Goal: Transaction & Acquisition: Download file/media

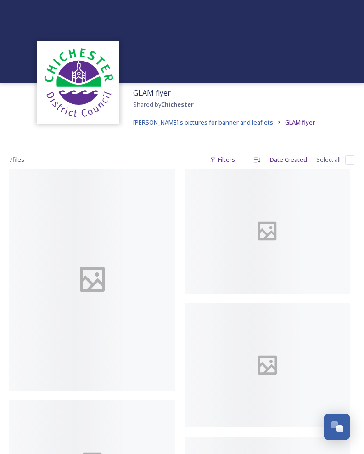
click at [147, 121] on span "[PERSON_NAME]'s pictures for banner and leaflets" at bounding box center [203, 122] width 140 height 8
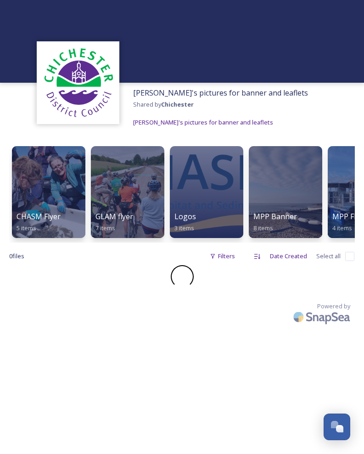
click at [50, 207] on div at bounding box center [49, 192] width 74 height 92
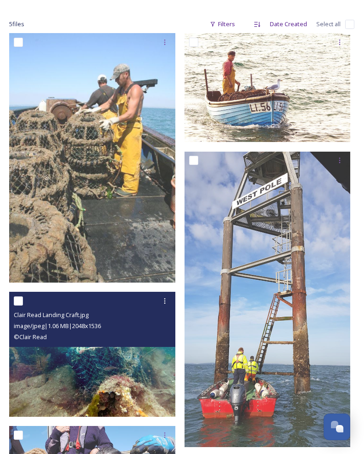
scroll to position [137, 0]
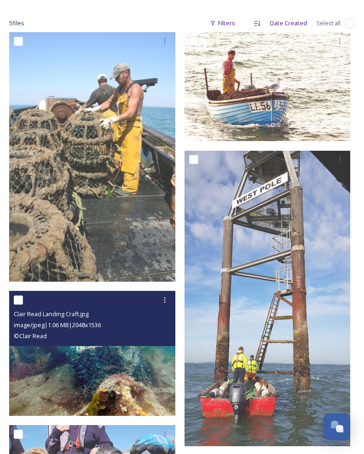
click at [19, 299] on input "checkbox" at bounding box center [18, 300] width 9 height 9
checkbox input "true"
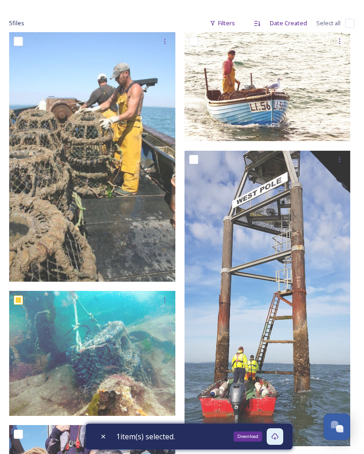
click at [284, 435] on div "Download" at bounding box center [275, 436] width 17 height 17
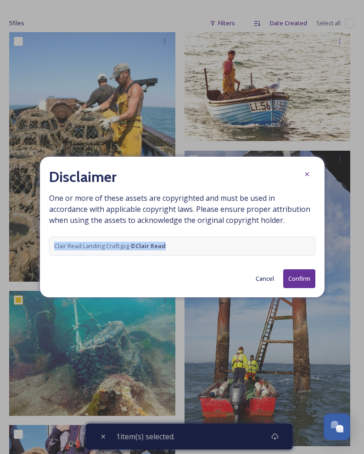
drag, startPoint x: 168, startPoint y: 244, endPoint x: 48, endPoint y: 240, distance: 120.0
click at [48, 240] on div "Disclaimer One or more of these assets are copyrighted and must be used in acco…" at bounding box center [182, 227] width 285 height 141
copy span "Clair Read Landing Craft.jpg © [PERSON_NAME]"
click at [262, 278] on button "Cancel" at bounding box center [265, 279] width 28 height 18
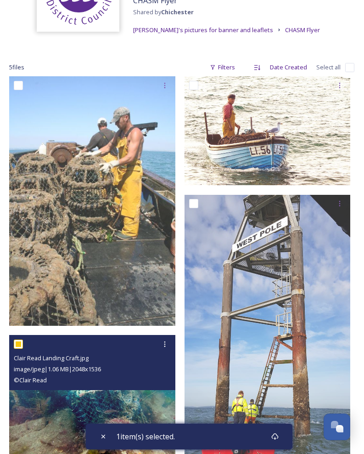
scroll to position [0, 0]
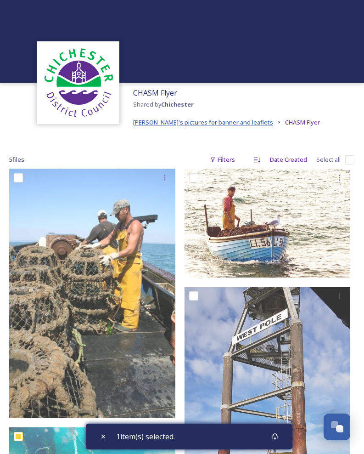
click at [178, 122] on span "[PERSON_NAME]'s pictures for banner and leaflets" at bounding box center [203, 122] width 140 height 8
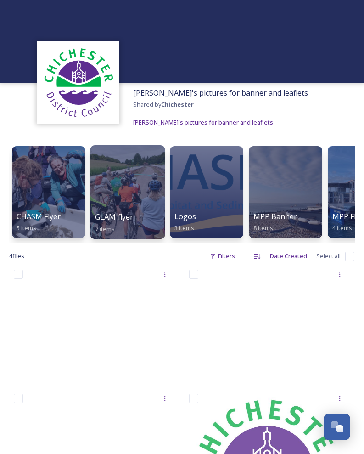
click at [139, 186] on div at bounding box center [127, 192] width 75 height 94
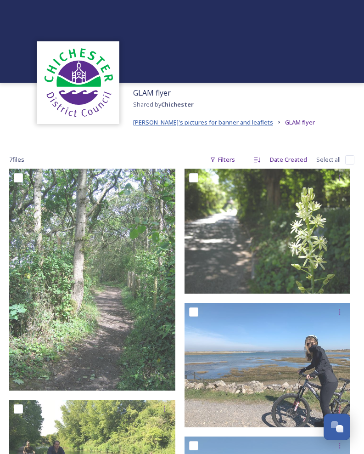
click at [207, 123] on span "[PERSON_NAME]'s pictures for banner and leaflets" at bounding box center [203, 122] width 140 height 8
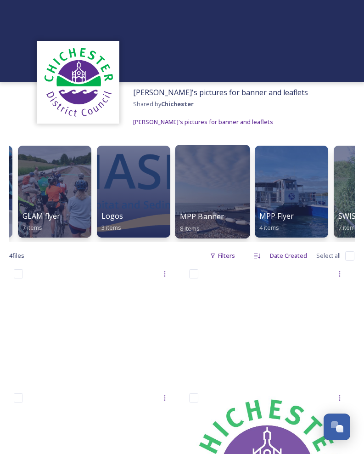
scroll to position [0, 78]
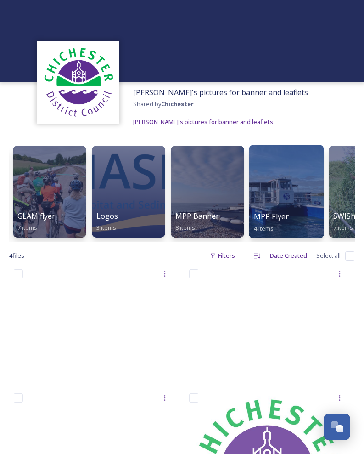
click at [273, 199] on div at bounding box center [286, 192] width 75 height 94
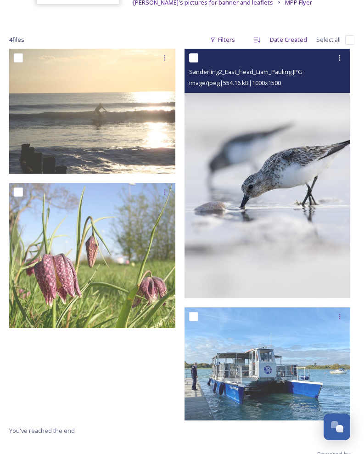
scroll to position [150, 0]
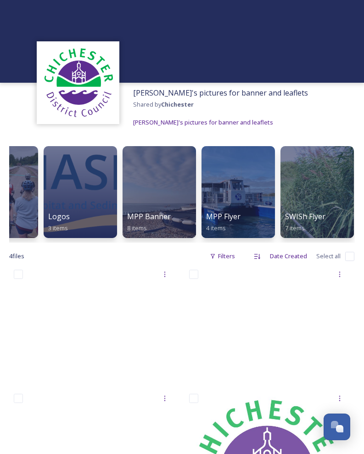
scroll to position [0, 128]
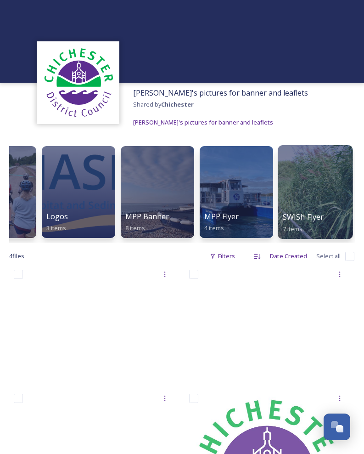
click at [329, 207] on div at bounding box center [315, 192] width 75 height 94
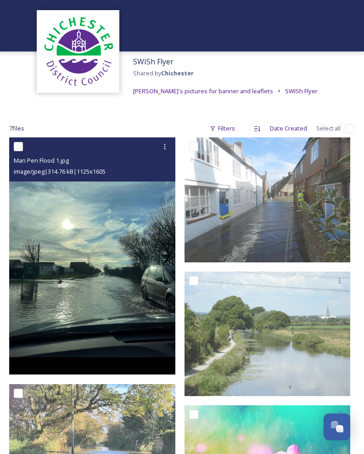
scroll to position [30, 0]
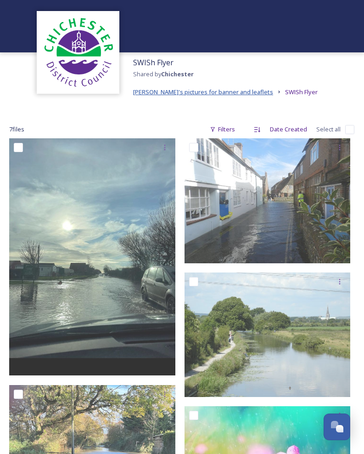
click at [171, 91] on span "[PERSON_NAME]'s pictures for banner and leaflets" at bounding box center [203, 92] width 140 height 8
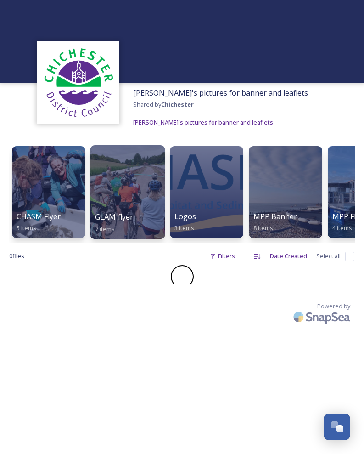
click at [132, 229] on div "GLAM flyer 7 items" at bounding box center [128, 222] width 66 height 23
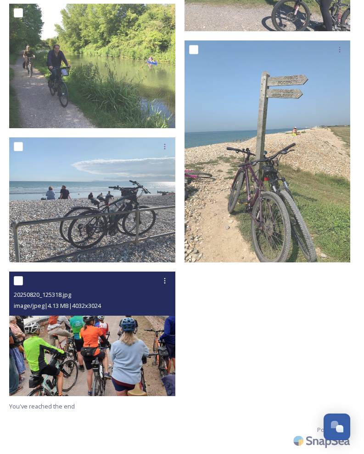
scroll to position [402, 0]
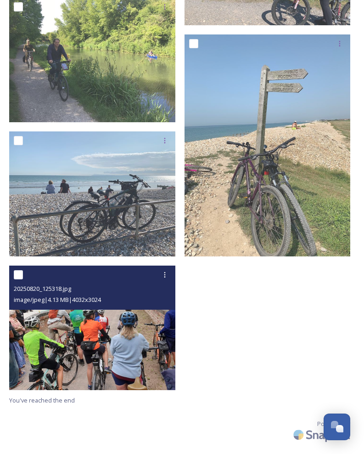
click at [19, 275] on input "checkbox" at bounding box center [18, 274] width 9 height 9
checkbox input "true"
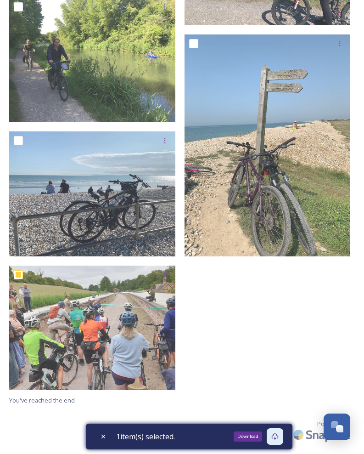
click at [276, 438] on icon at bounding box center [275, 436] width 7 height 7
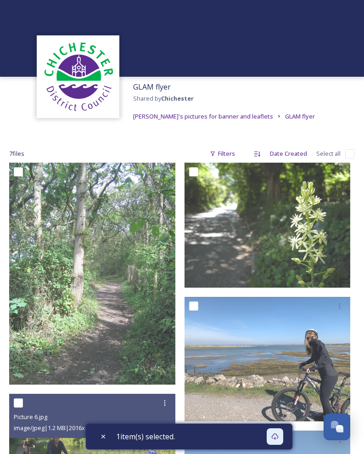
scroll to position [0, 0]
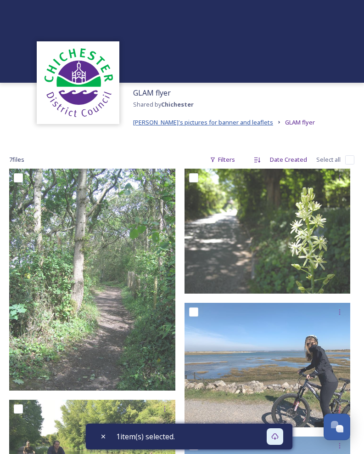
click at [148, 123] on span "[PERSON_NAME]'s pictures for banner and leaflets" at bounding box center [203, 122] width 140 height 8
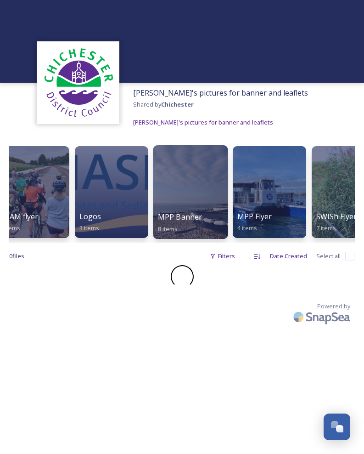
scroll to position [0, 128]
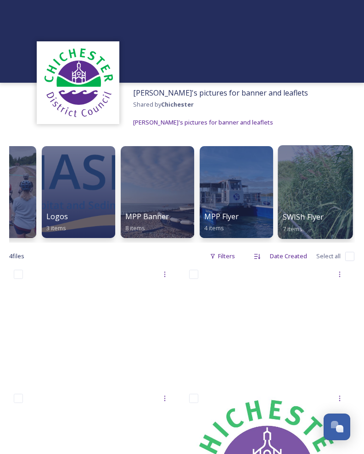
click at [308, 191] on div at bounding box center [315, 192] width 75 height 94
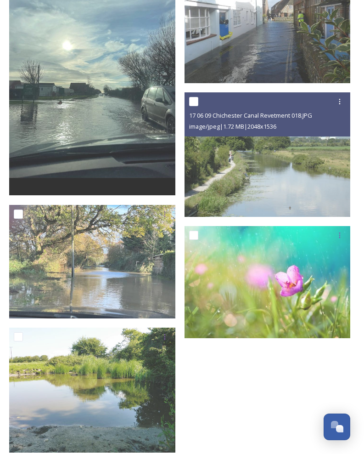
scroll to position [212, 0]
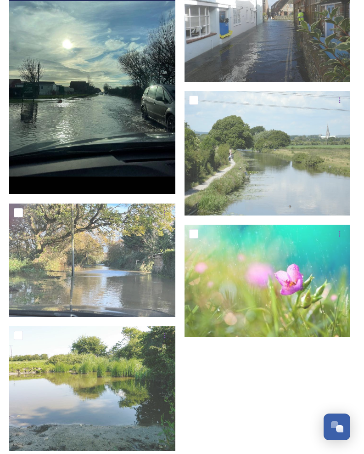
click at [103, 66] on img at bounding box center [92, 75] width 166 height 237
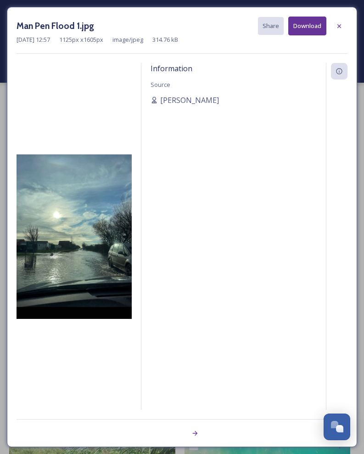
click at [305, 24] on button "Download" at bounding box center [308, 26] width 38 height 19
